Goal: Task Accomplishment & Management: Manage account settings

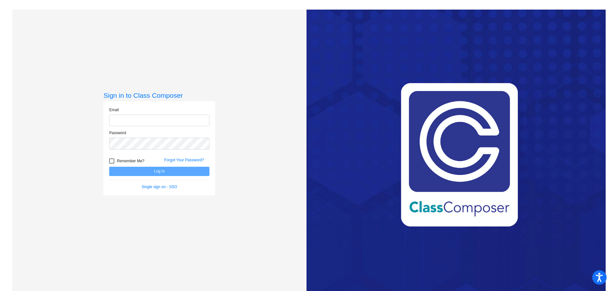
type input "bethuys@gaylord.k12.mi.us"
click at [163, 169] on button "Log In" at bounding box center [159, 171] width 100 height 9
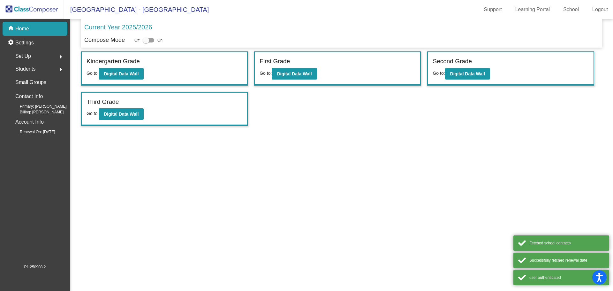
click at [163, 169] on mat-sidenav-content "Current Year 2025/2026 Compose Mode Off On Incoming (New students moving into l…" at bounding box center [341, 155] width 543 height 272
click at [112, 69] on button "Digital Data Wall" at bounding box center [121, 73] width 45 height 11
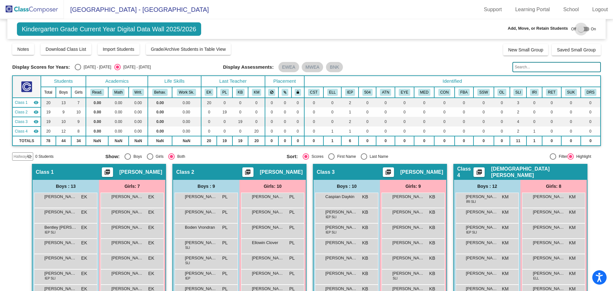
click at [584, 27] on div at bounding box center [583, 29] width 11 height 4
checkbox input "true"
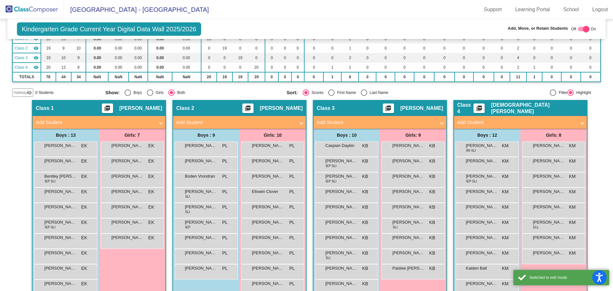
scroll to position [96, 0]
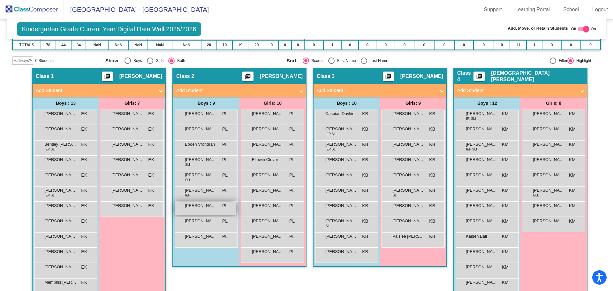
click at [203, 207] on span "Quinton Werts" at bounding box center [201, 205] width 32 height 6
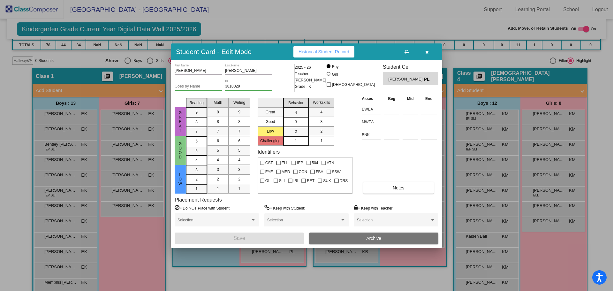
click at [373, 235] on button "Archive" at bounding box center [373, 237] width 129 height 11
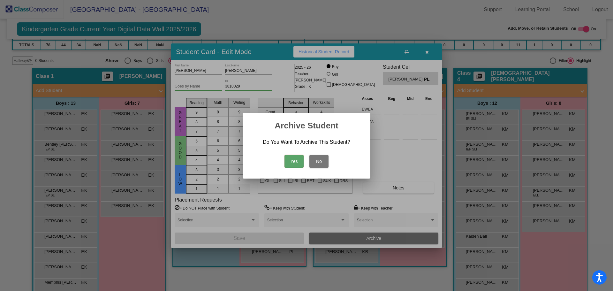
click at [297, 160] on button "Yes" at bounding box center [293, 161] width 19 height 13
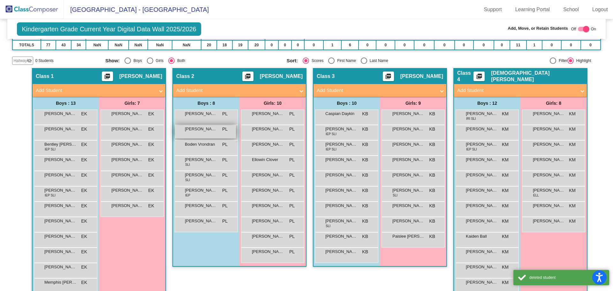
scroll to position [0, 0]
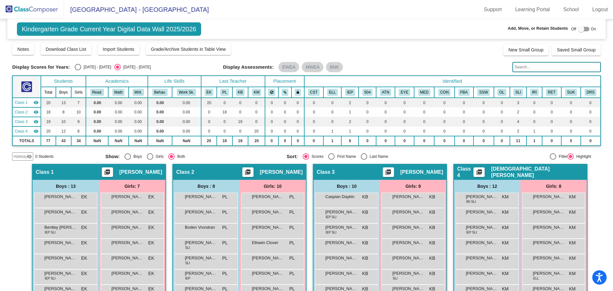
click at [37, 12] on img at bounding box center [32, 9] width 64 height 19
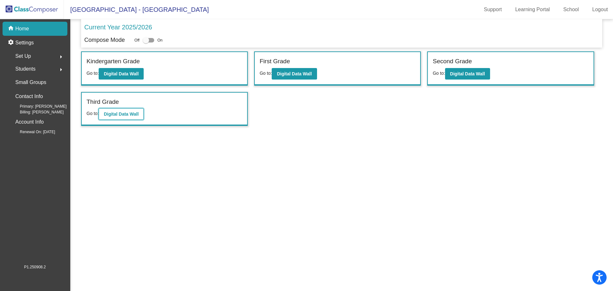
click at [131, 114] on b "Digital Data Wall" at bounding box center [121, 113] width 35 height 5
